Goal: Transaction & Acquisition: Purchase product/service

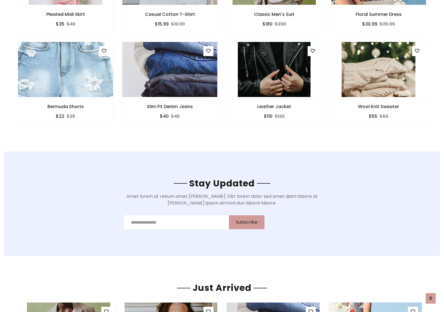
scroll to position [836, 0]
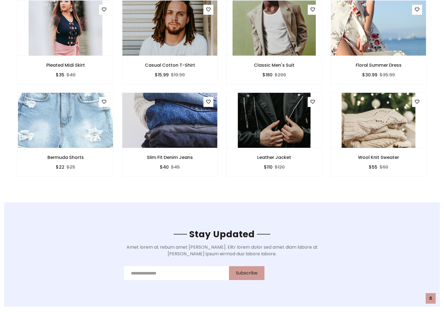
click at [222, 94] on div "Leather Jacket $110 $120" at bounding box center [274, 138] width 104 height 92
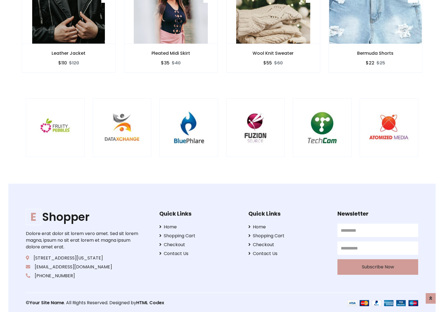
scroll to position [1057, 0]
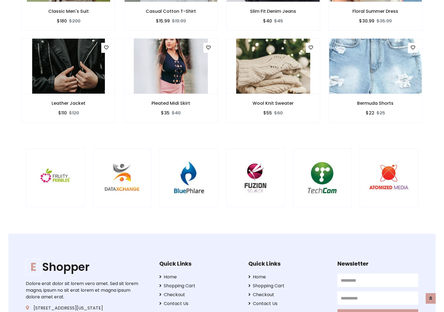
click at [222, 156] on div at bounding box center [293, 177] width 1336 height 59
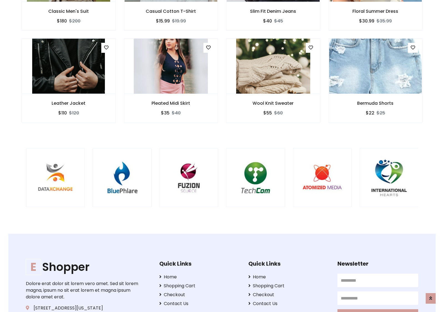
click at [222, 156] on div at bounding box center [226, 177] width 1336 height 59
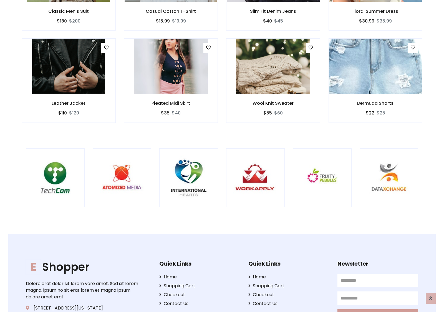
scroll to position [0, 0]
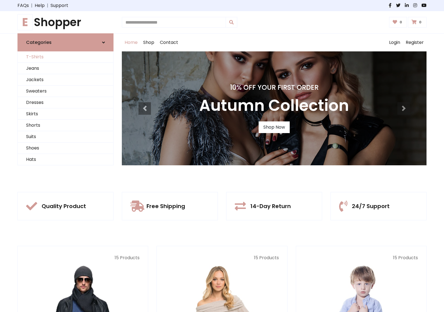
click at [66, 57] on link "T-Shirts" at bounding box center [66, 56] width 96 height 11
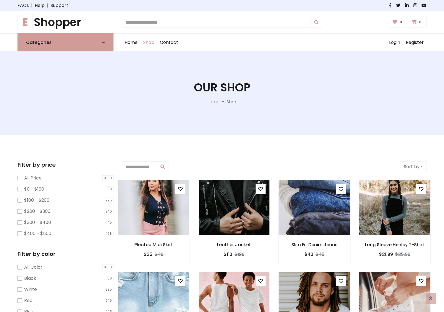
scroll to position [223, 0]
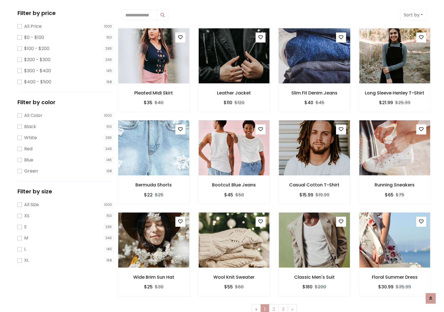
scroll to position [0, 0]
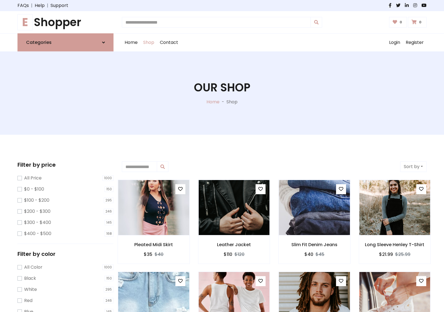
click at [66, 22] on h1 "E Shopper" at bounding box center [65, 22] width 96 height 13
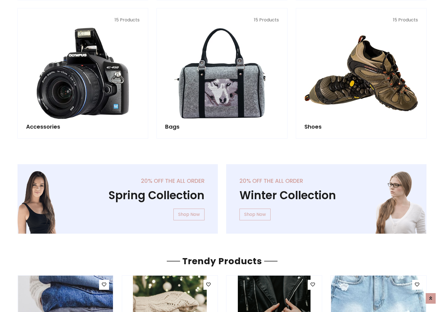
scroll to position [540, 0]
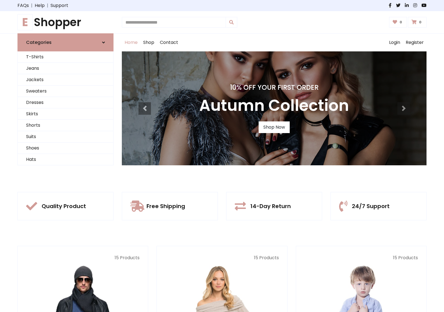
scroll to position [182, 0]
